Goal: Task Accomplishment & Management: Manage account settings

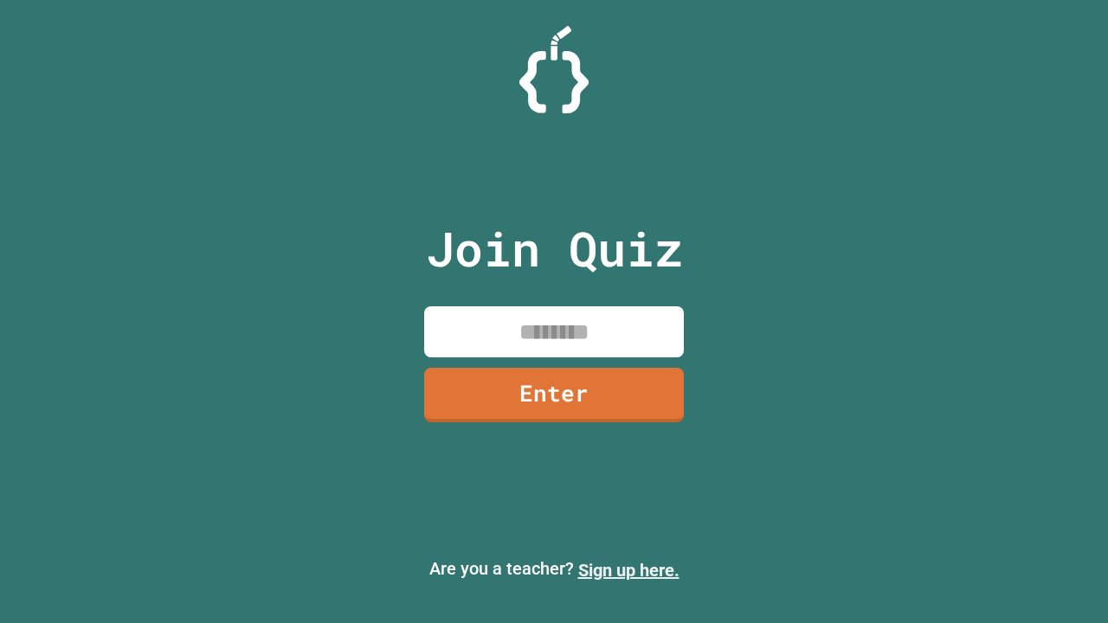
click at [628, 570] on link "Sign up here." at bounding box center [628, 570] width 101 height 21
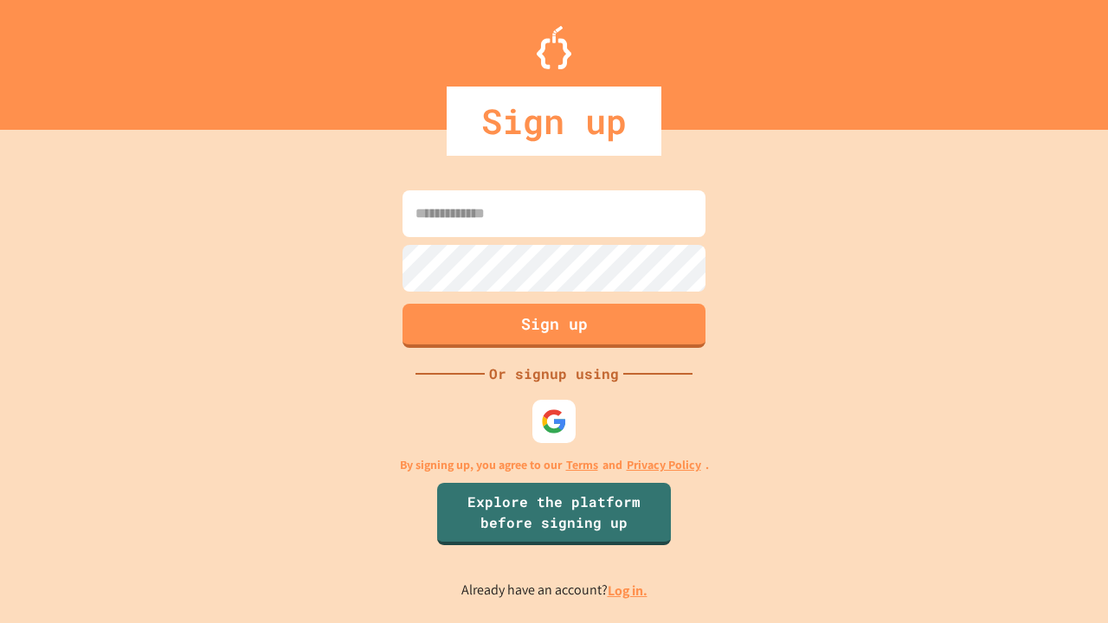
click at [628, 590] on link "Log in." at bounding box center [628, 591] width 40 height 18
